Goal: Task Accomplishment & Management: Complete application form

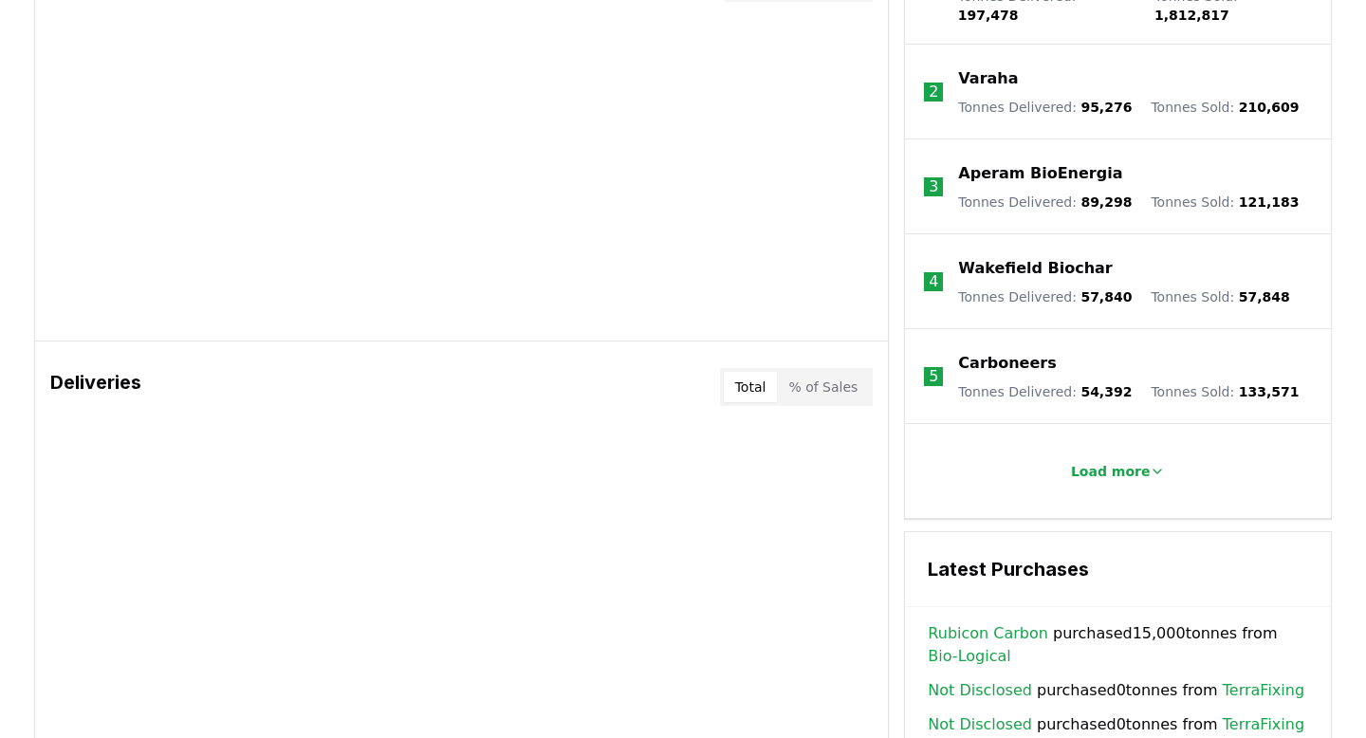
scroll to position [838, 0]
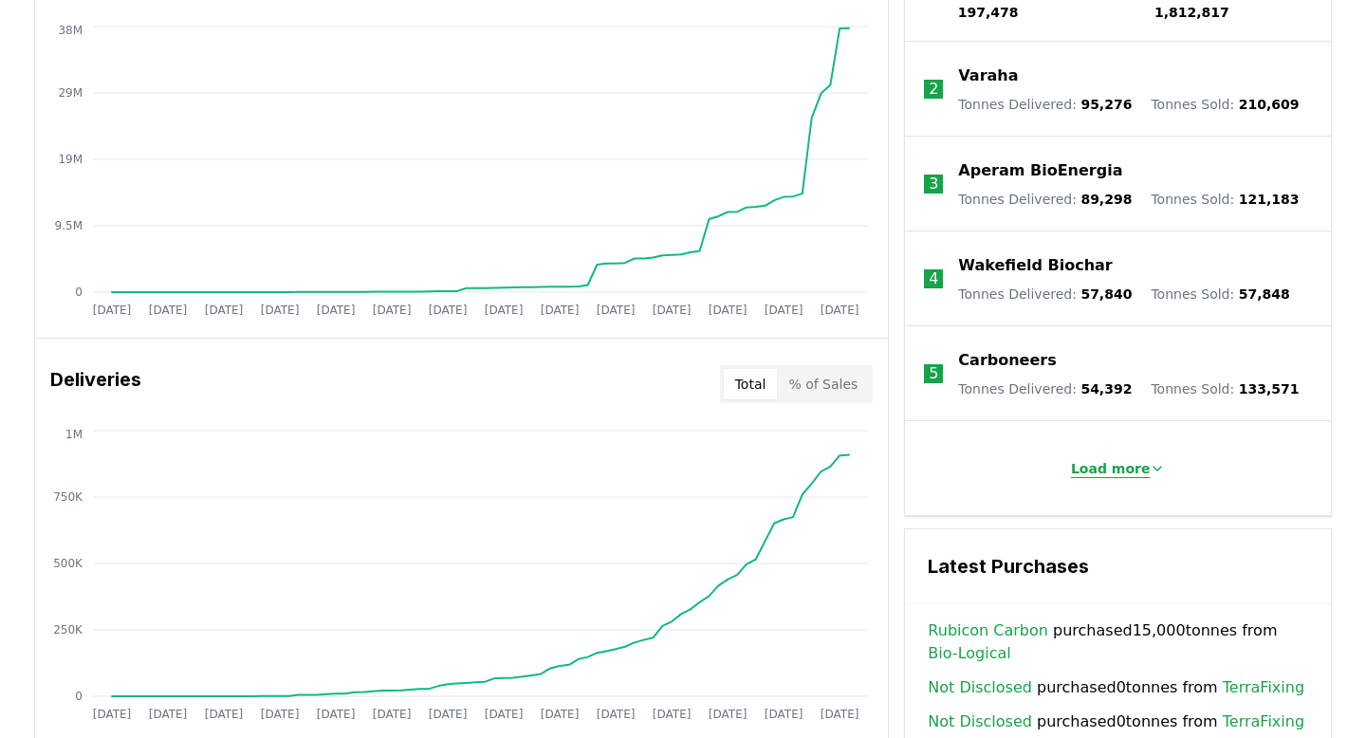
click at [1139, 459] on p "Load more" at bounding box center [1111, 468] width 80 height 19
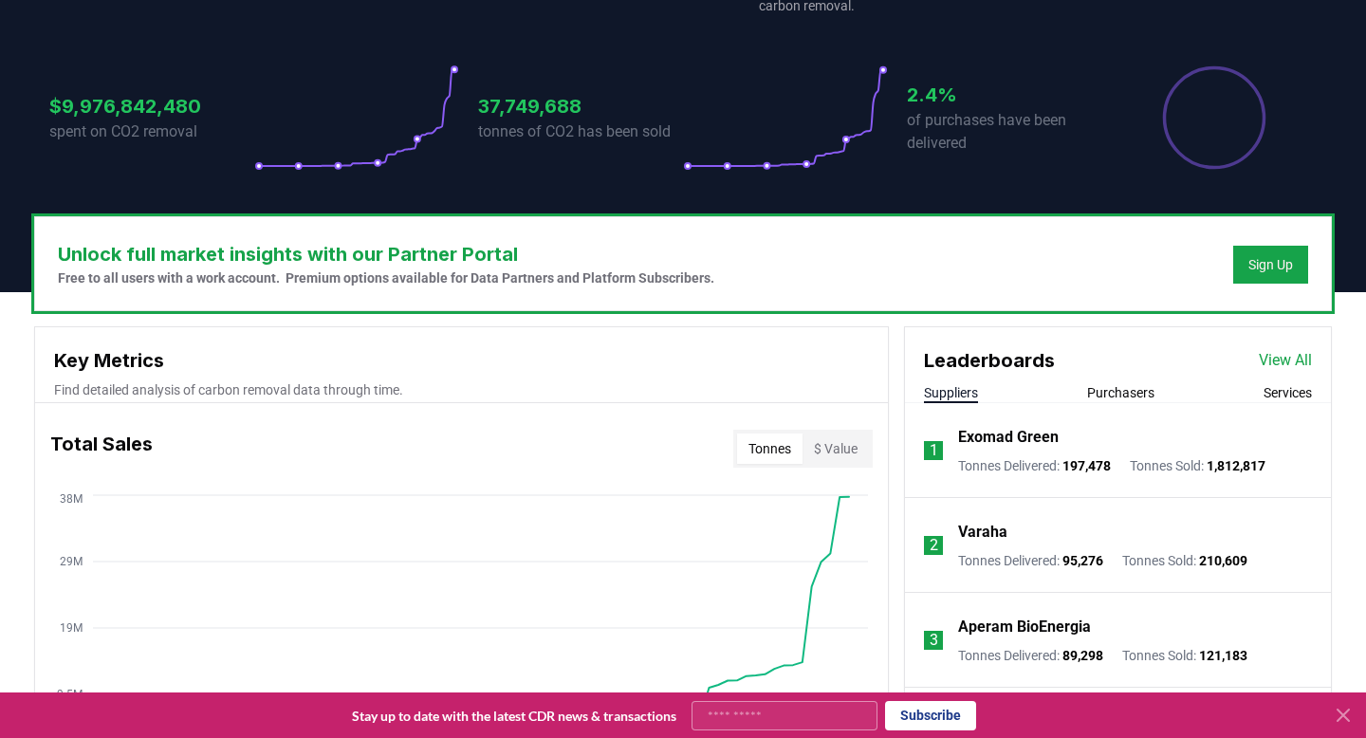
scroll to position [0, 0]
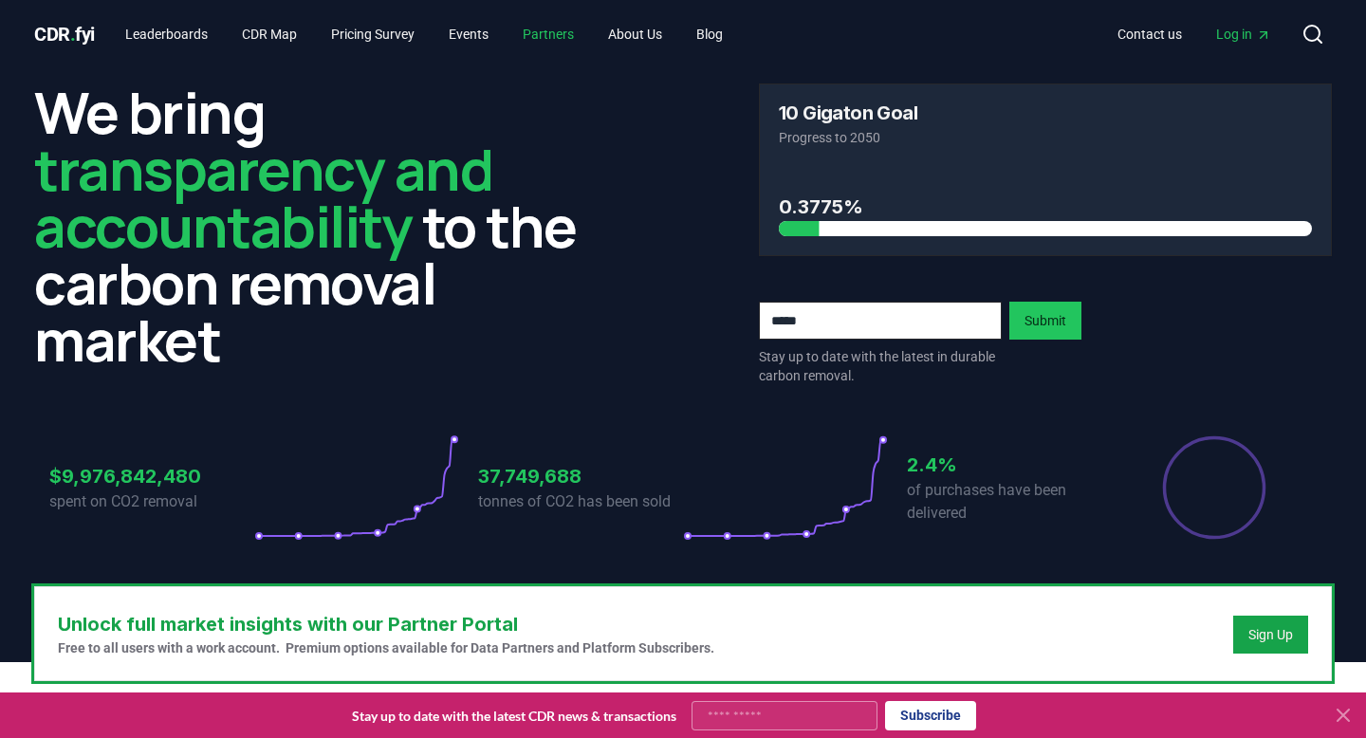
click at [574, 33] on link "Partners" at bounding box center [548, 34] width 82 height 34
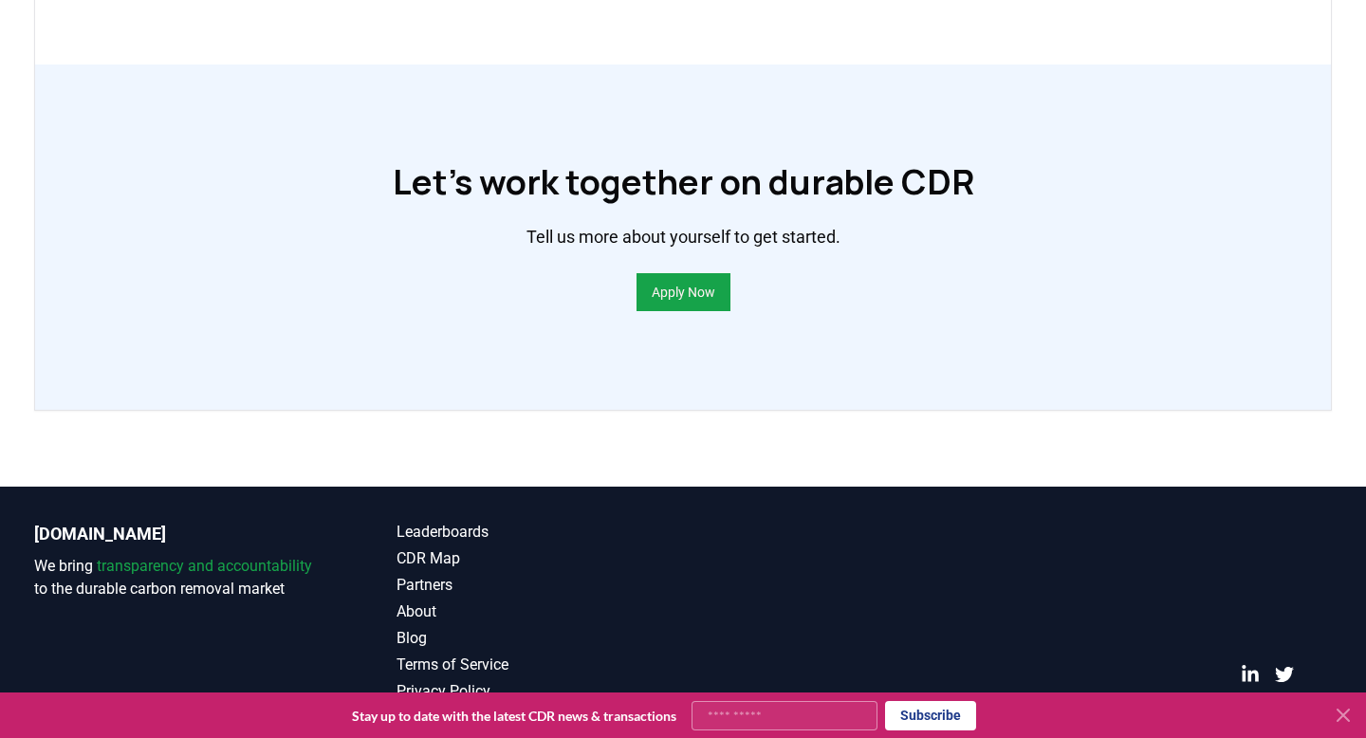
scroll to position [1376, 0]
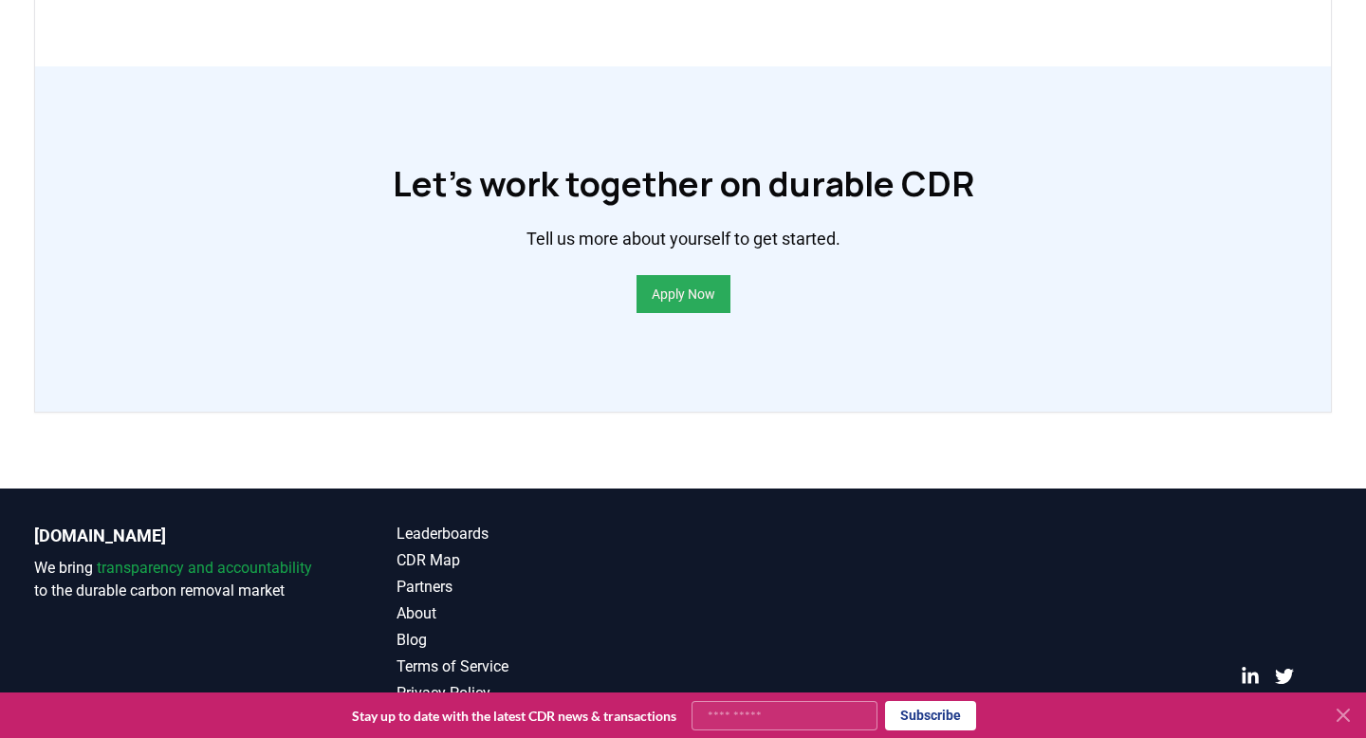
click at [708, 303] on link "Apply Now" at bounding box center [684, 294] width 64 height 19
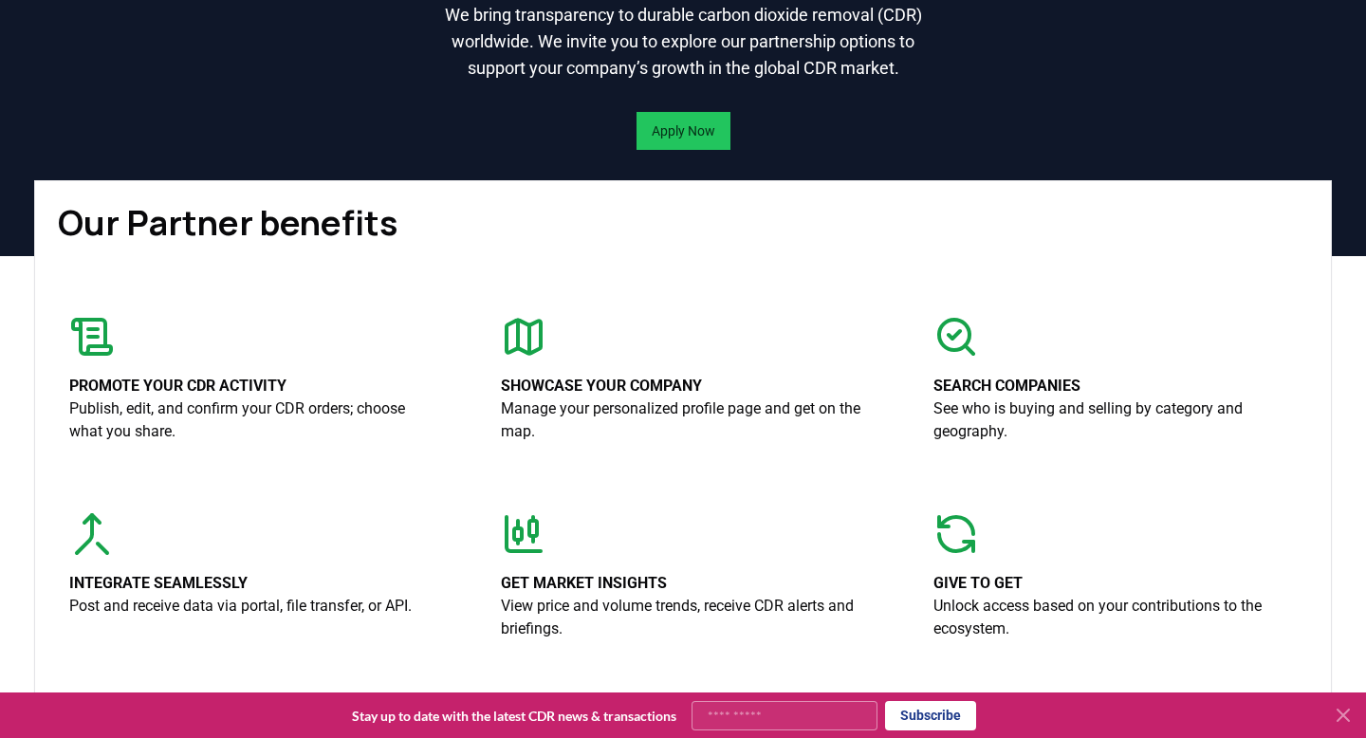
scroll to position [0, 0]
